Goal: Check status: Check status

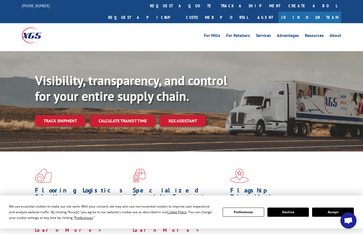
click at [327, 210] on button "Accept" at bounding box center [332, 211] width 41 height 9
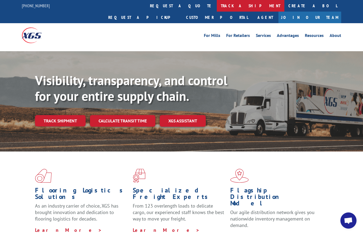
click at [217, 4] on link "track a shipment" at bounding box center [251, 6] width 68 height 12
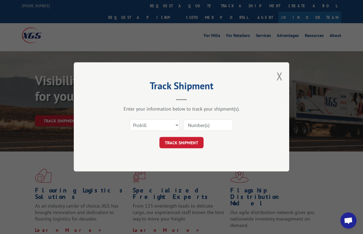
click at [211, 123] on input at bounding box center [208, 125] width 50 height 11
paste input "47573682"
type input "47573682"
click at [188, 146] on button "TRACK SHIPMENT" at bounding box center [181, 142] width 44 height 11
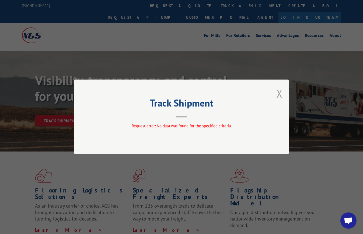
click at [279, 94] on button "Close modal" at bounding box center [280, 93] width 6 height 14
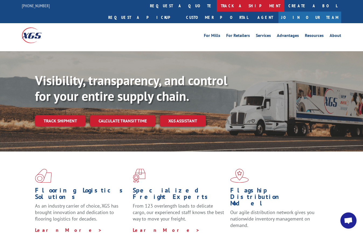
click at [217, 5] on link "track a shipment" at bounding box center [251, 6] width 68 height 12
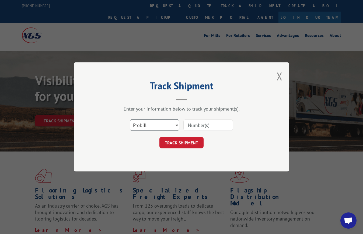
click at [165, 124] on select "Select category... Probill BOL PO" at bounding box center [155, 125] width 50 height 11
select select "po"
click at [130, 120] on select "Select category... Probill BOL PO" at bounding box center [155, 125] width 50 height 11
click at [217, 124] on input at bounding box center [208, 125] width 50 height 11
paste input "47573682"
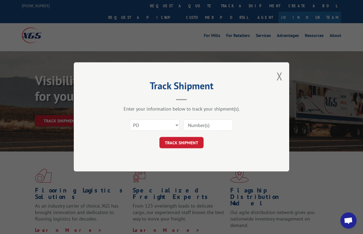
type input "47573682"
click at [191, 144] on button "TRACK SHIPMENT" at bounding box center [181, 142] width 44 height 11
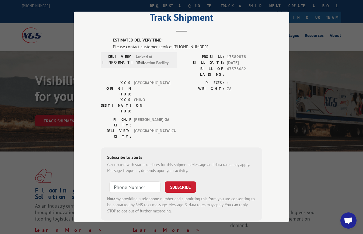
click at [310, 113] on div "Track Shipment ESTIMATED DELIVERY TIME: Please contact customer service: (844) …" at bounding box center [181, 117] width 363 height 234
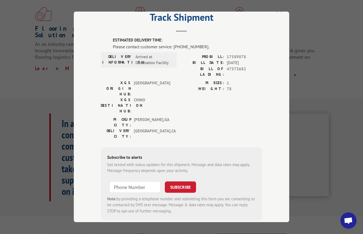
scroll to position [215, 0]
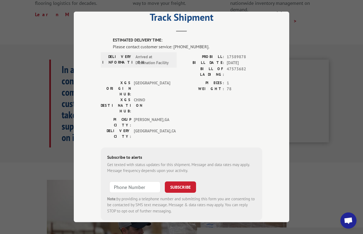
click at [346, 219] on span "Open chat" at bounding box center [348, 221] width 9 height 8
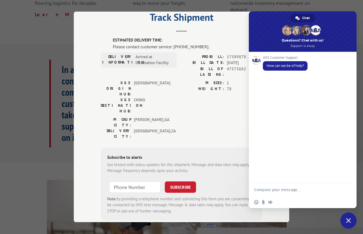
click at [272, 189] on textarea "Compose your message..." at bounding box center [297, 189] width 86 height 13
type textarea "47573682"
click at [347, 178] on span "Send" at bounding box center [347, 180] width 4 height 4
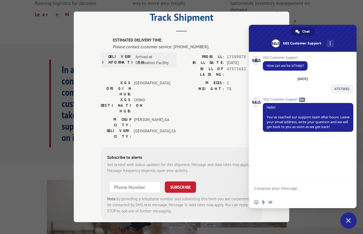
click at [297, 190] on textarea "Compose your message..." at bounding box center [297, 189] width 86 height 13
click at [181, 117] on div "PICKUP CITY: DALTON , GA DELIVERY CITY: ANAHEIM , CA" at bounding box center [182, 129] width 162 height 25
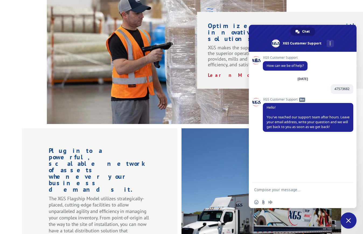
scroll to position [458, 0]
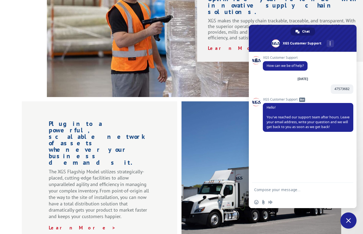
click at [348, 218] on span "Close chat" at bounding box center [348, 220] width 5 height 5
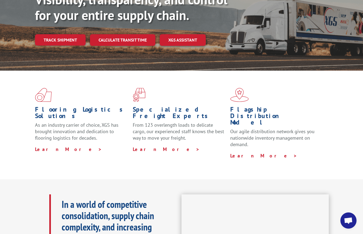
scroll to position [0, 0]
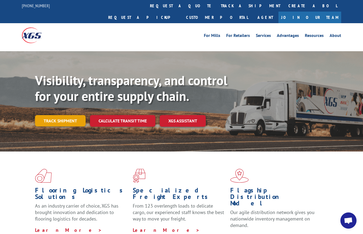
click at [66, 115] on link "Track shipment" at bounding box center [60, 120] width 51 height 11
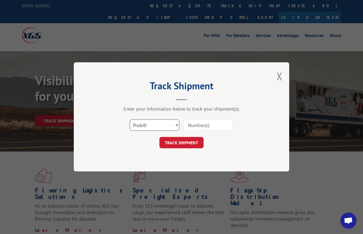
click at [163, 129] on select "Select category... Probill BOL PO" at bounding box center [155, 125] width 50 height 11
select select "po"
click at [130, 120] on select "Select category... Probill BOL PO" at bounding box center [155, 125] width 50 height 11
click at [211, 125] on input at bounding box center [208, 125] width 50 height 11
paste input "47573682"
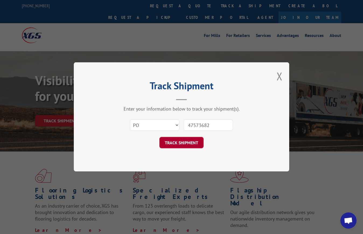
type input "47573682"
click at [188, 143] on button "TRACK SHIPMENT" at bounding box center [181, 142] width 44 height 11
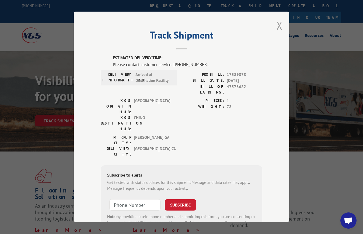
click at [278, 21] on button "Close modal" at bounding box center [280, 25] width 6 height 14
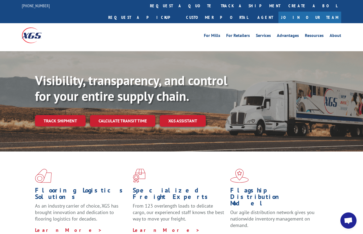
click at [63, 115] on link "Track shipment" at bounding box center [60, 120] width 51 height 11
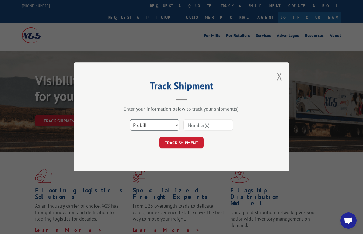
click at [159, 124] on select "Select category... Probill BOL PO" at bounding box center [155, 125] width 50 height 11
select select "bol"
click at [130, 120] on select "Select category... Probill BOL PO" at bounding box center [155, 125] width 50 height 11
paste input "47573682"
type input "47573682"
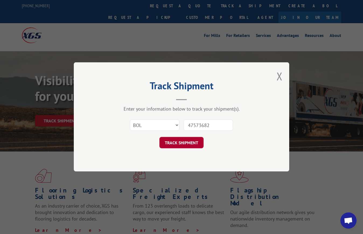
click at [176, 146] on button "TRACK SHIPMENT" at bounding box center [181, 142] width 44 height 11
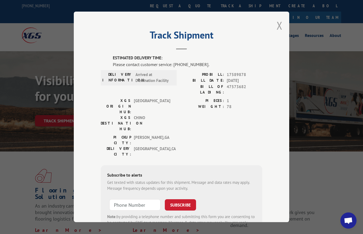
click at [279, 22] on button "Close modal" at bounding box center [280, 25] width 6 height 14
